Goal: Task Accomplishment & Management: Manage account settings

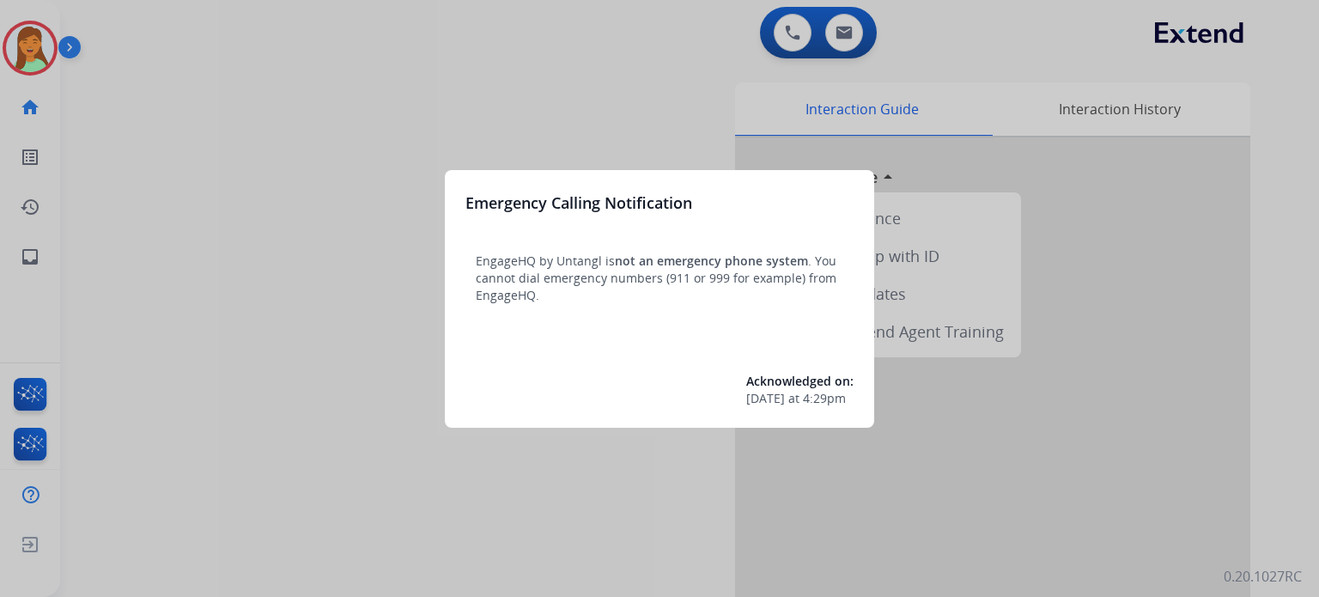
click at [335, 406] on div at bounding box center [659, 298] width 1319 height 597
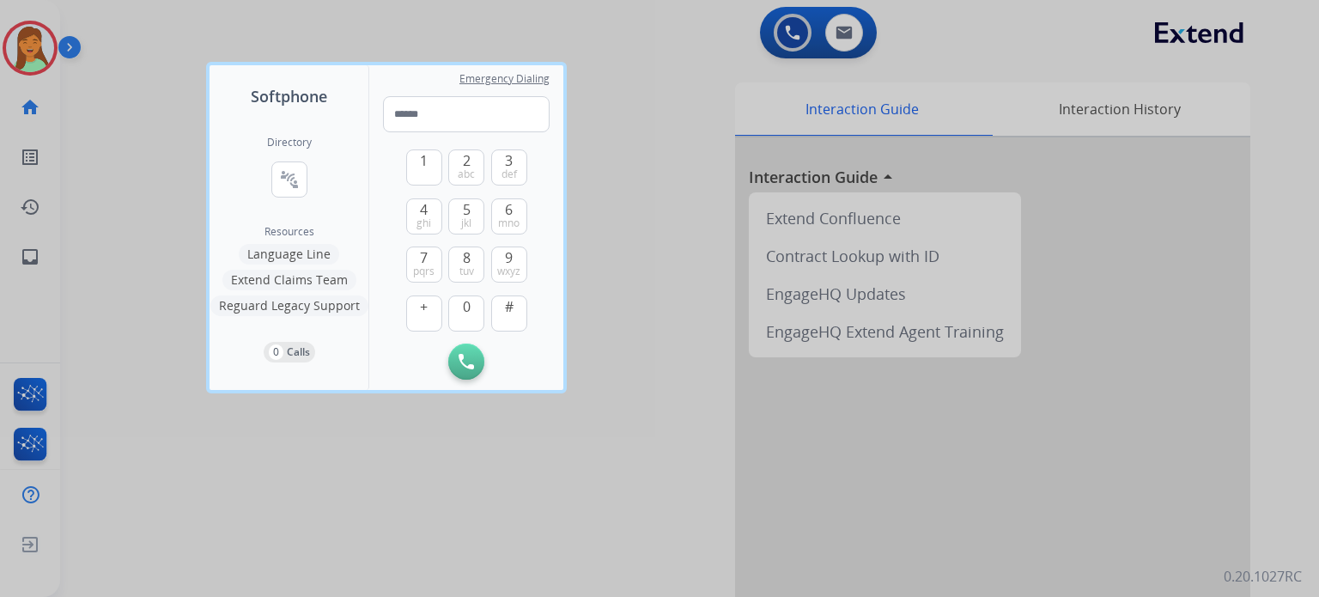
click at [371, 464] on div at bounding box center [659, 298] width 1319 height 597
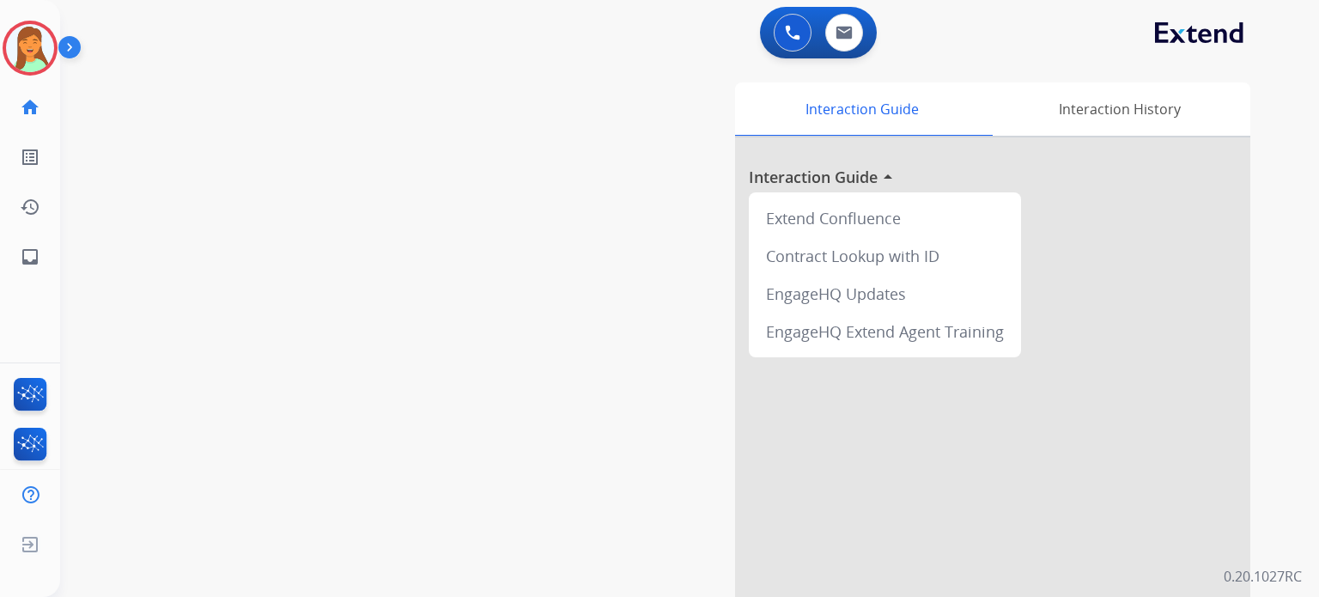
drag, startPoint x: 498, startPoint y: 407, endPoint x: 481, endPoint y: 393, distance: 22.0
click at [498, 407] on div "swap_horiz Break voice bridge close_fullscreen Connect 3-Way Call merge_type Se…" at bounding box center [669, 420] width 1218 height 716
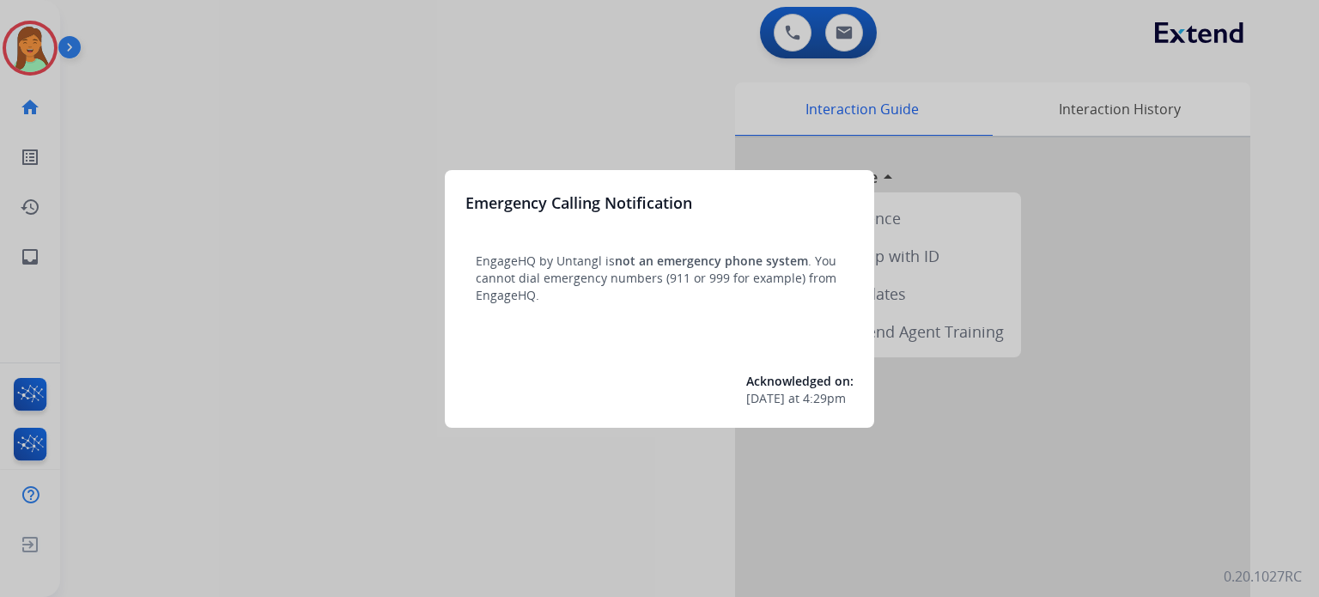
click at [297, 504] on div at bounding box center [659, 298] width 1319 height 597
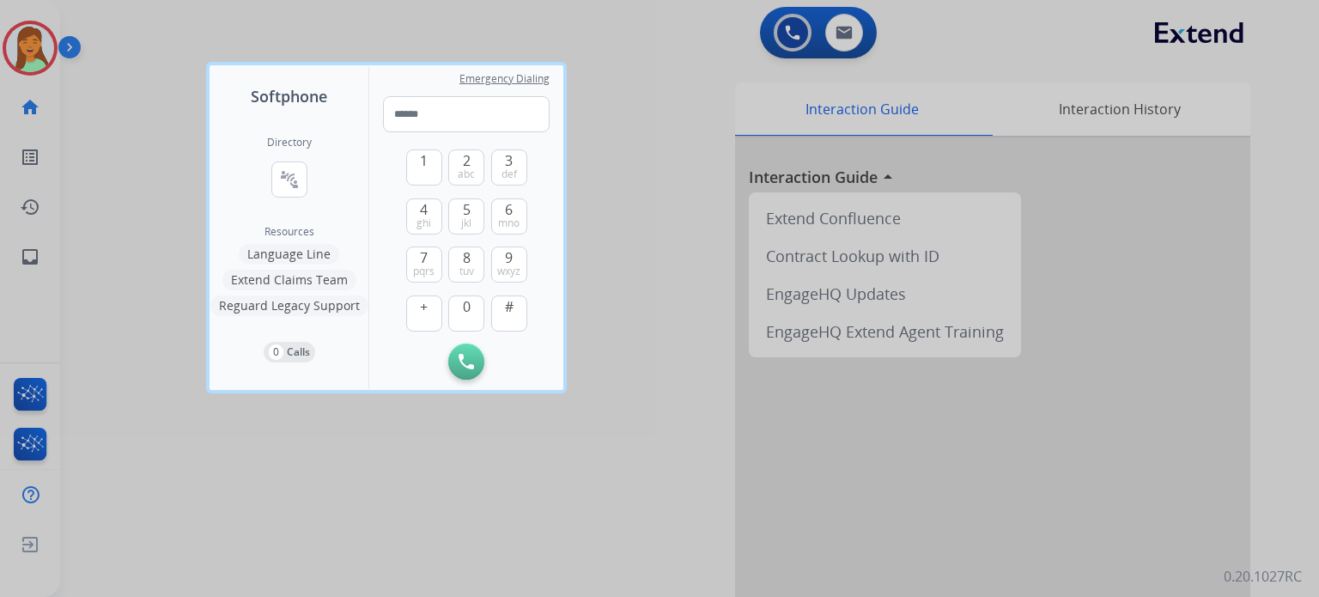
click at [172, 287] on div at bounding box center [659, 298] width 1319 height 597
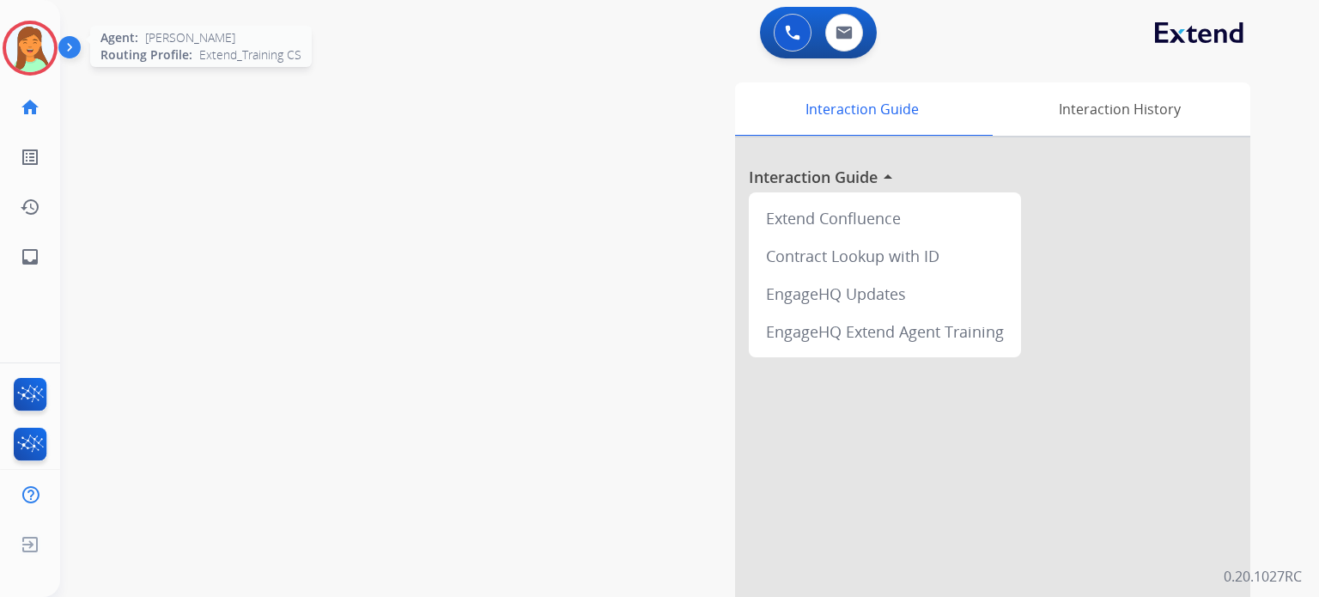
click at [33, 39] on img at bounding box center [30, 48] width 48 height 48
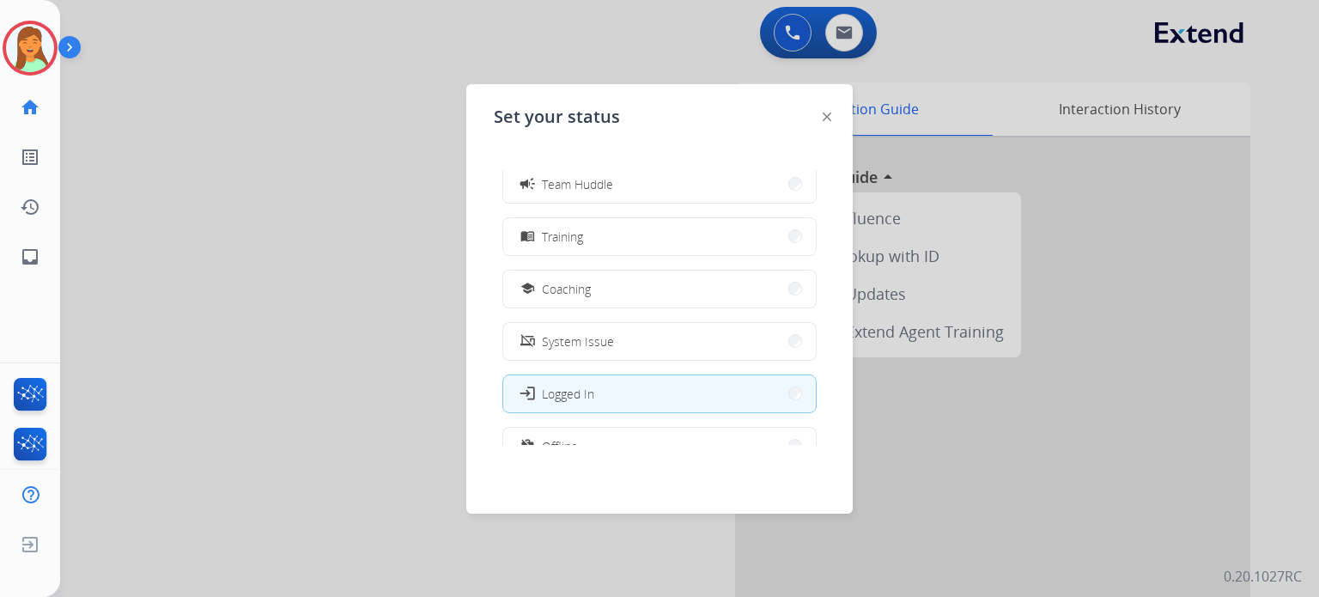
scroll to position [114, 0]
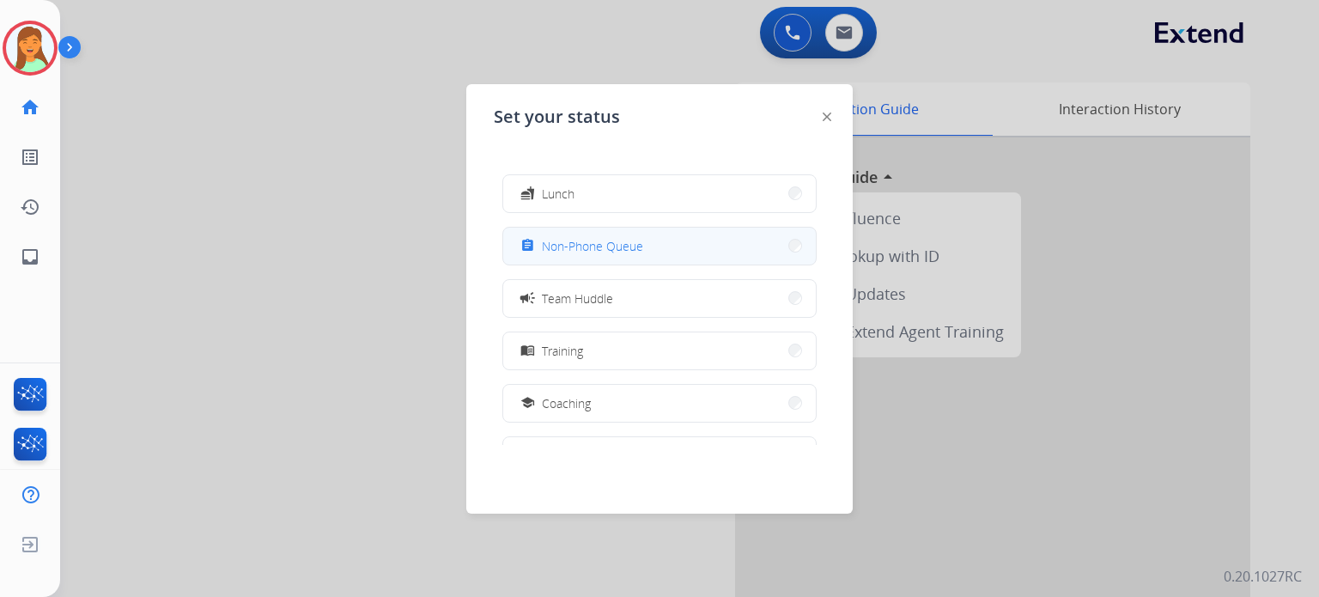
click at [625, 248] on span "Non-Phone Queue" at bounding box center [592, 246] width 101 height 18
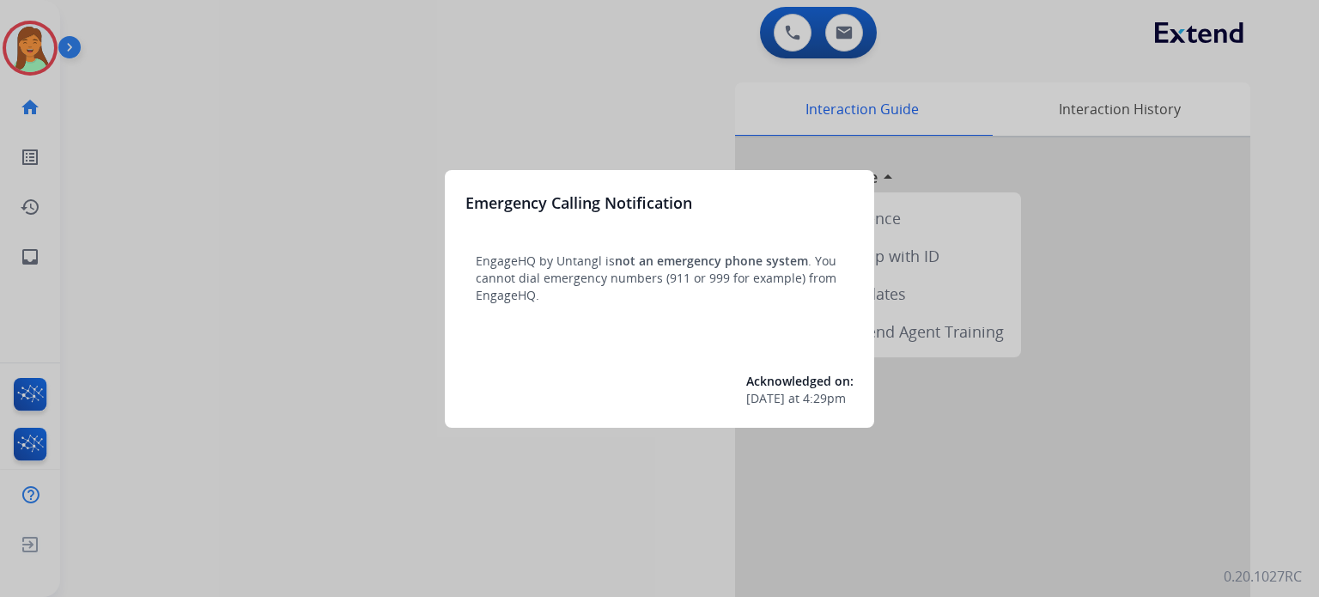
click at [330, 476] on div at bounding box center [659, 298] width 1319 height 597
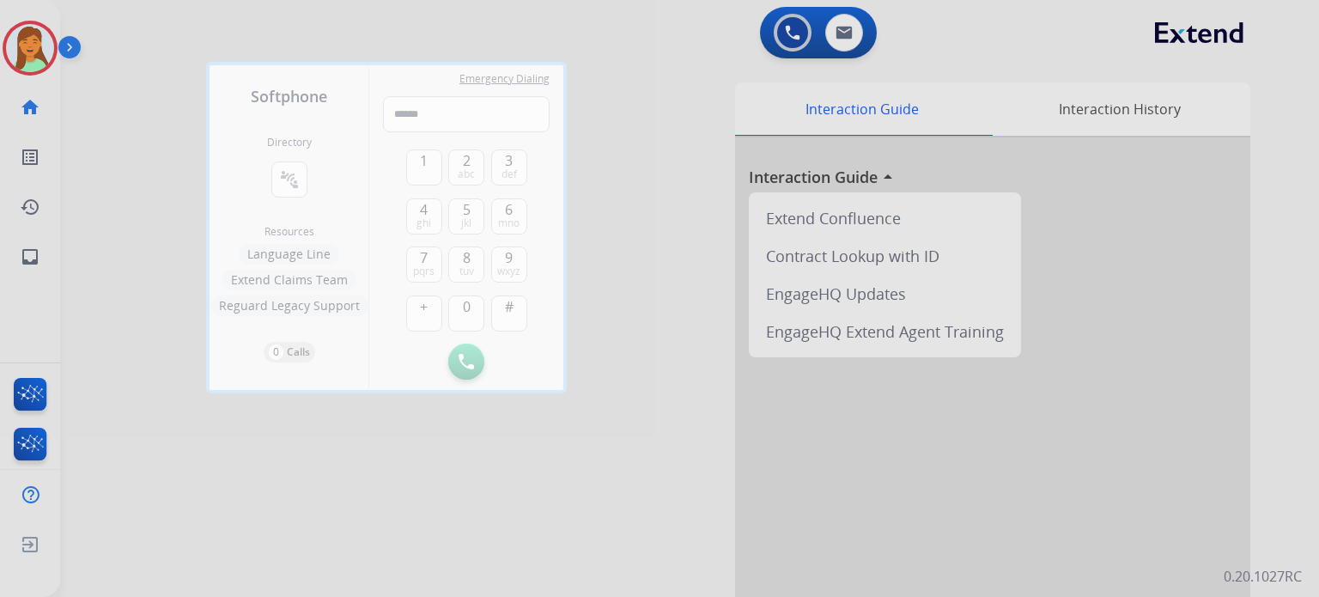
click at [313, 477] on div at bounding box center [659, 298] width 1319 height 597
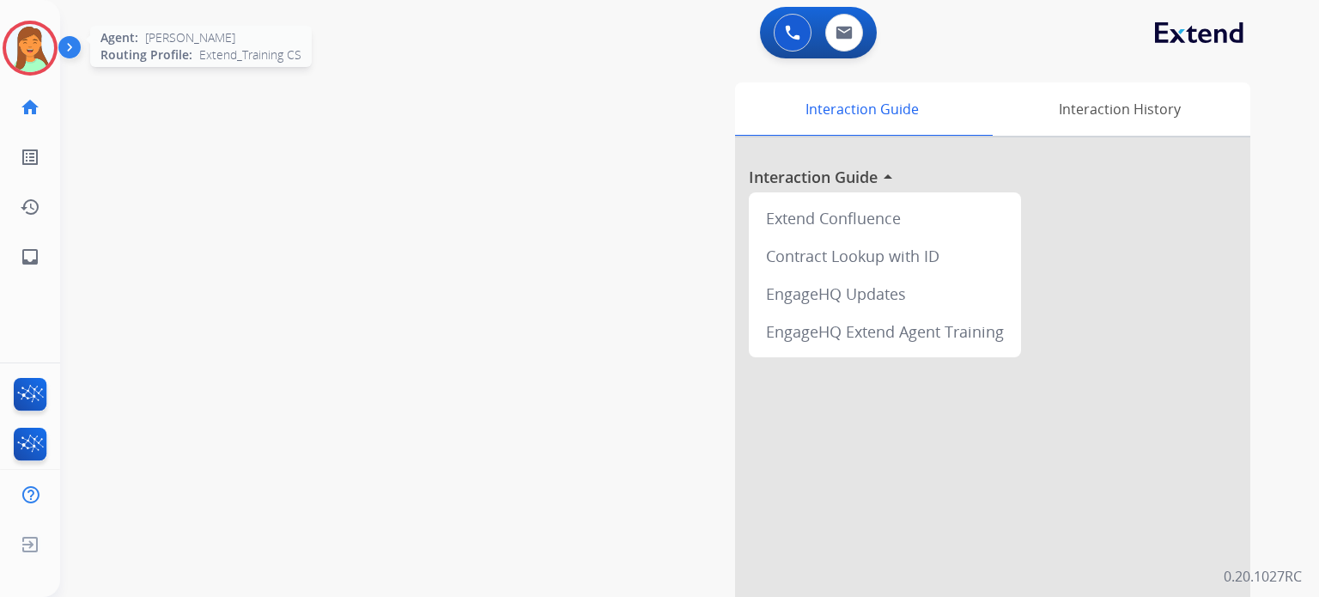
drag, startPoint x: 21, startPoint y: 15, endPoint x: 21, endPoint y: 27, distance: 12.0
click at [21, 16] on div "[PERSON_NAME] Logged In Edit Avatar Agent: [PERSON_NAME] Profile: Extend_Traini…" at bounding box center [30, 141] width 60 height 282
click at [21, 33] on img at bounding box center [30, 48] width 48 height 48
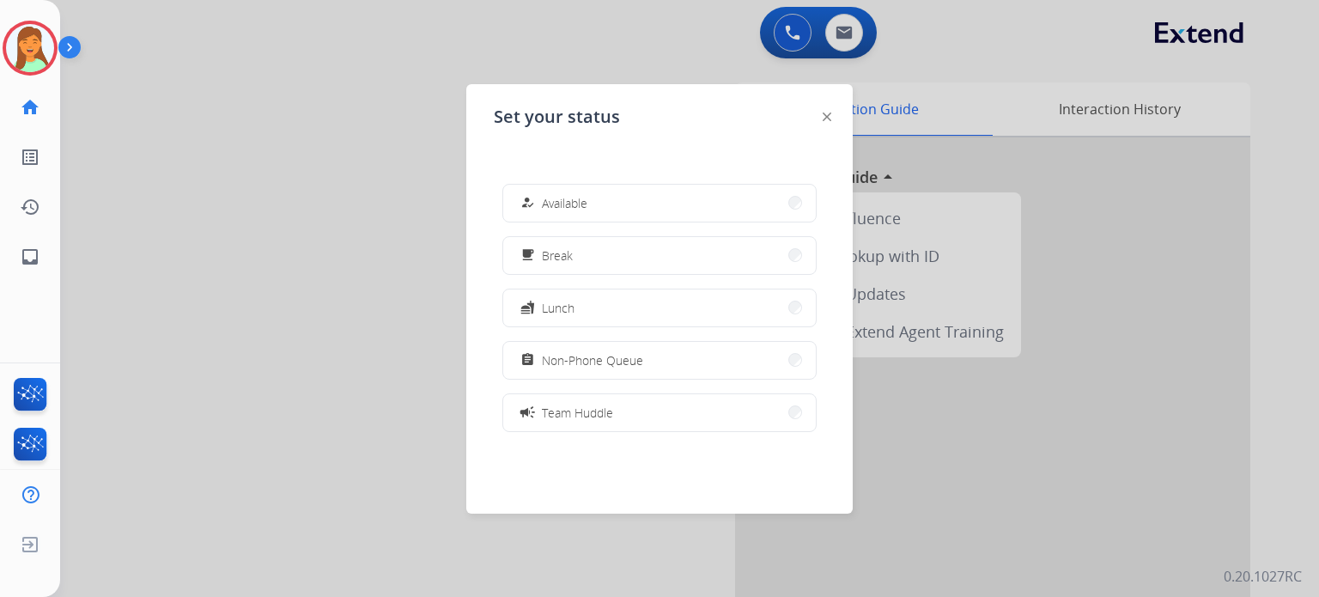
click at [550, 365] on span "Non-Phone Queue" at bounding box center [592, 360] width 101 height 18
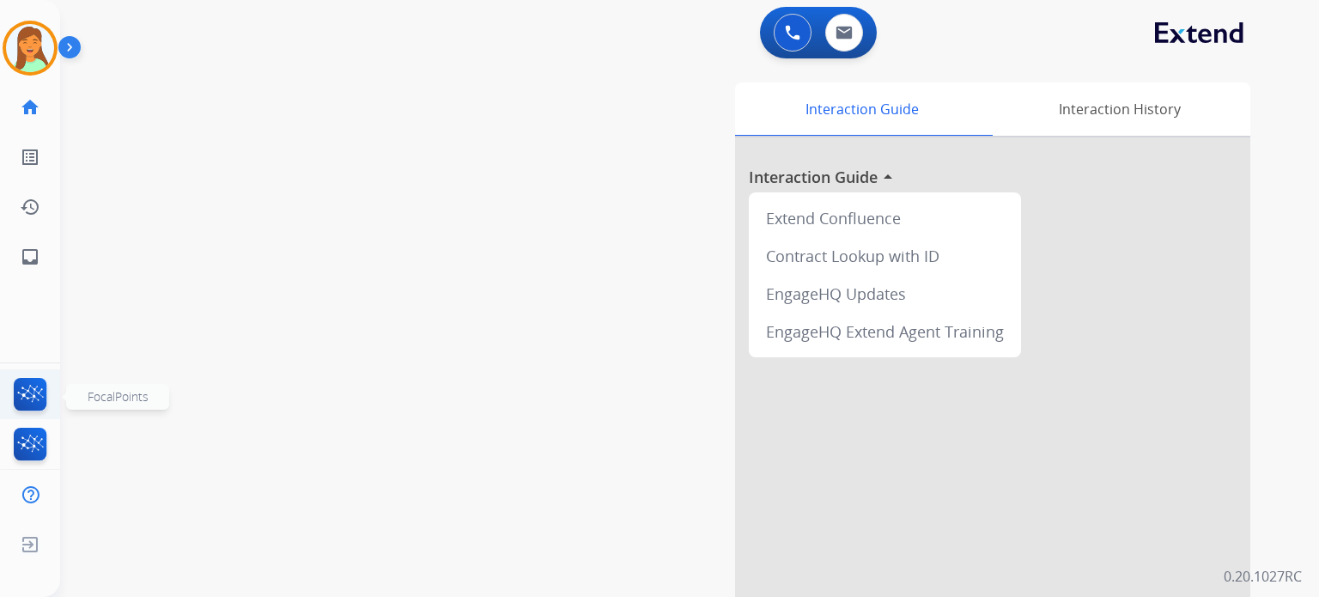
click at [34, 387] on img at bounding box center [30, 397] width 40 height 39
